Goal: Find specific fact: Find specific fact

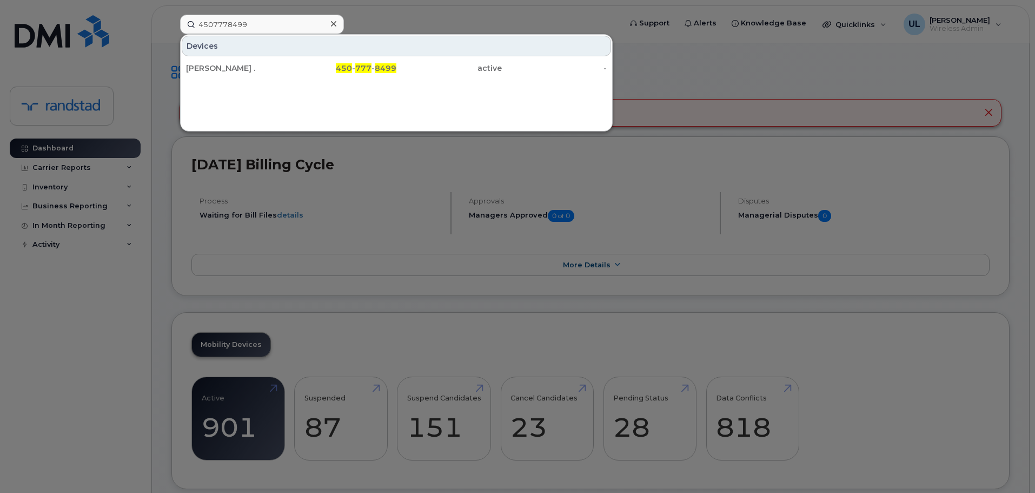
type input "4507778499"
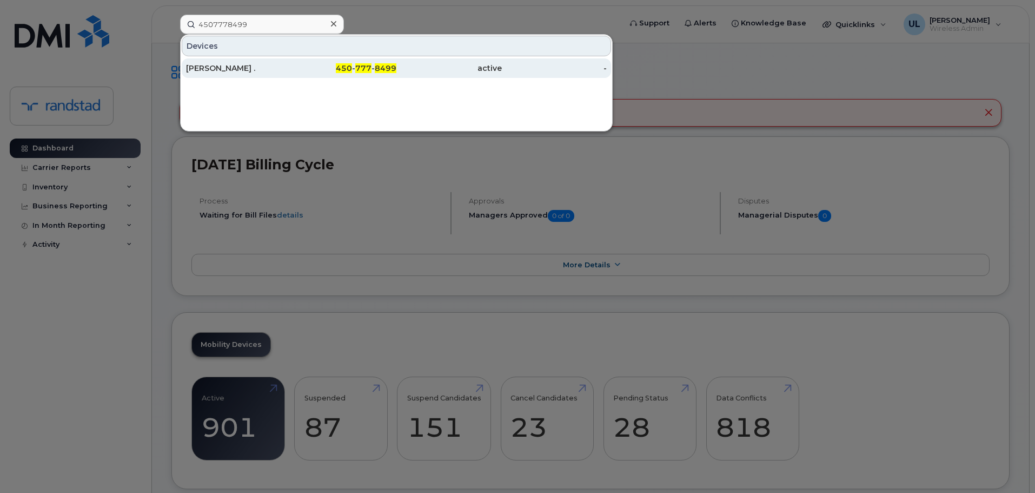
drag, startPoint x: 257, startPoint y: 61, endPoint x: 292, endPoint y: 74, distance: 37.0
click at [256, 70] on div "[PERSON_NAME] ." at bounding box center [238, 68] width 105 height 11
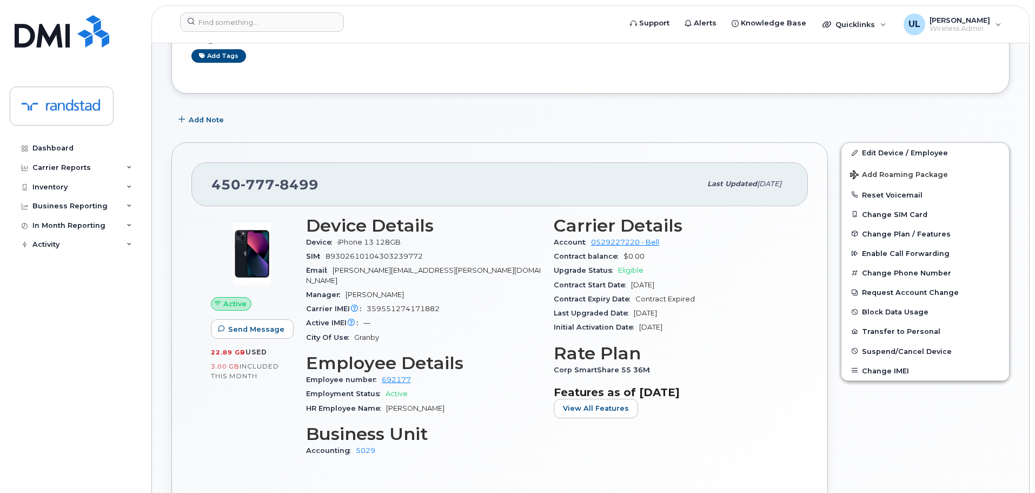
scroll to position [216, 0]
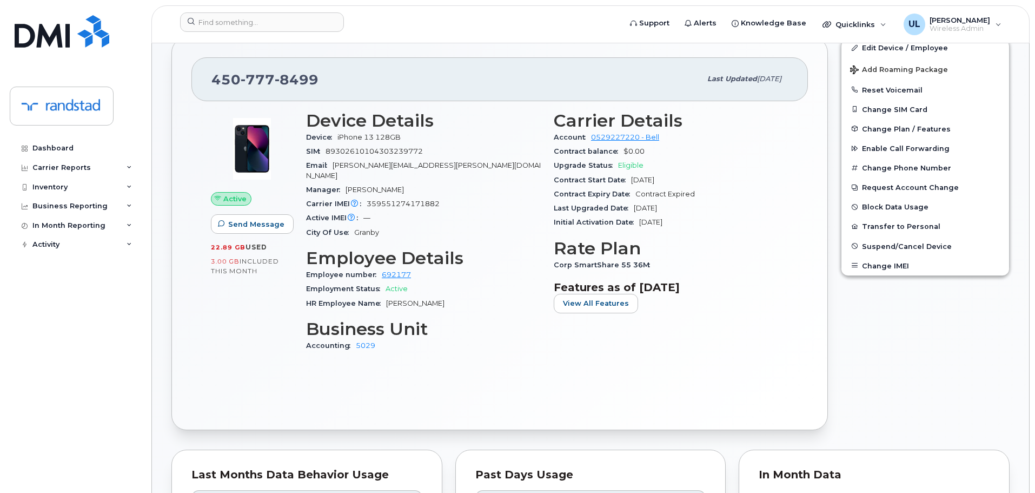
click at [294, 72] on span "8499" at bounding box center [297, 79] width 44 height 16
copy span "[PHONE_NUMBER]"
